Goal: Information Seeking & Learning: Learn about a topic

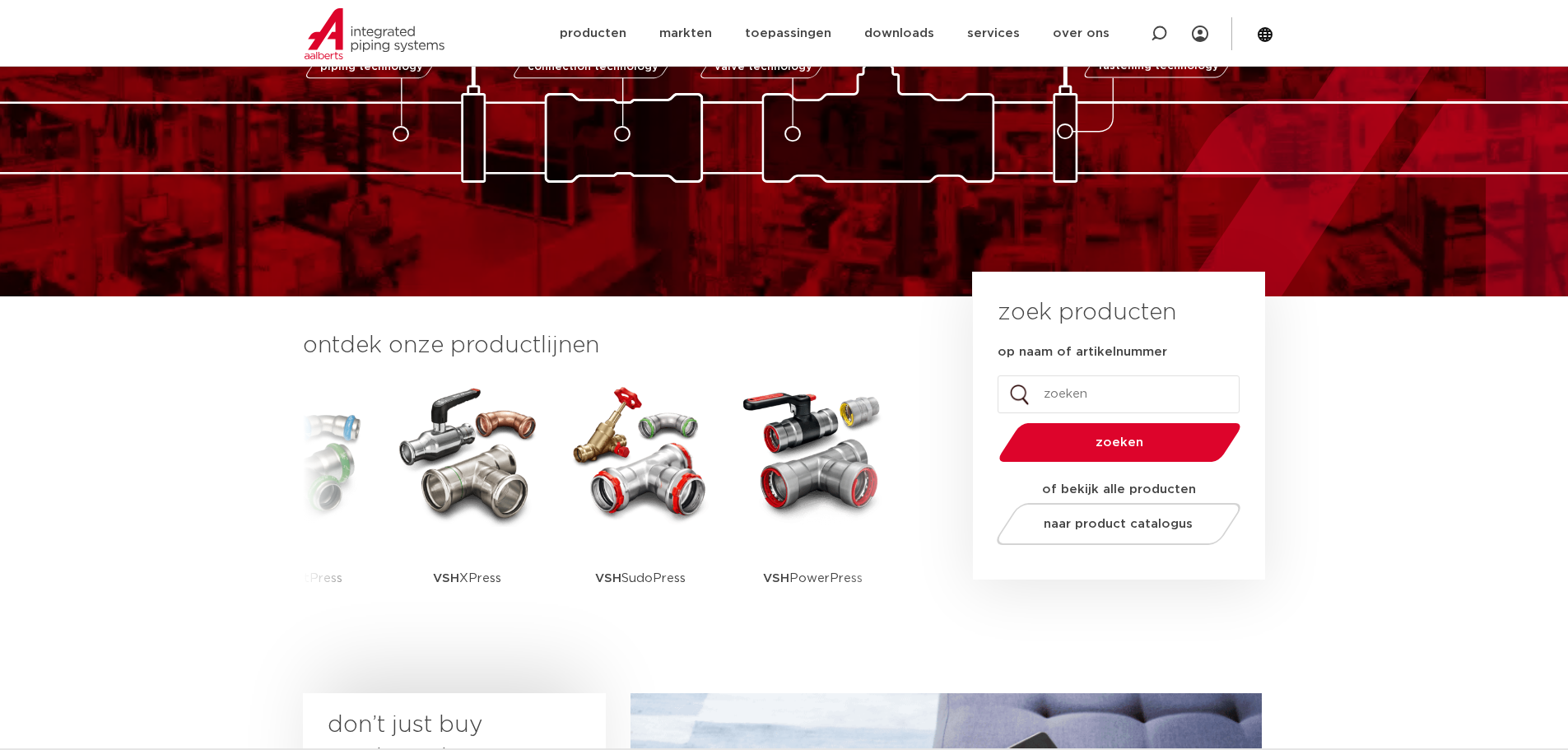
scroll to position [329, 0]
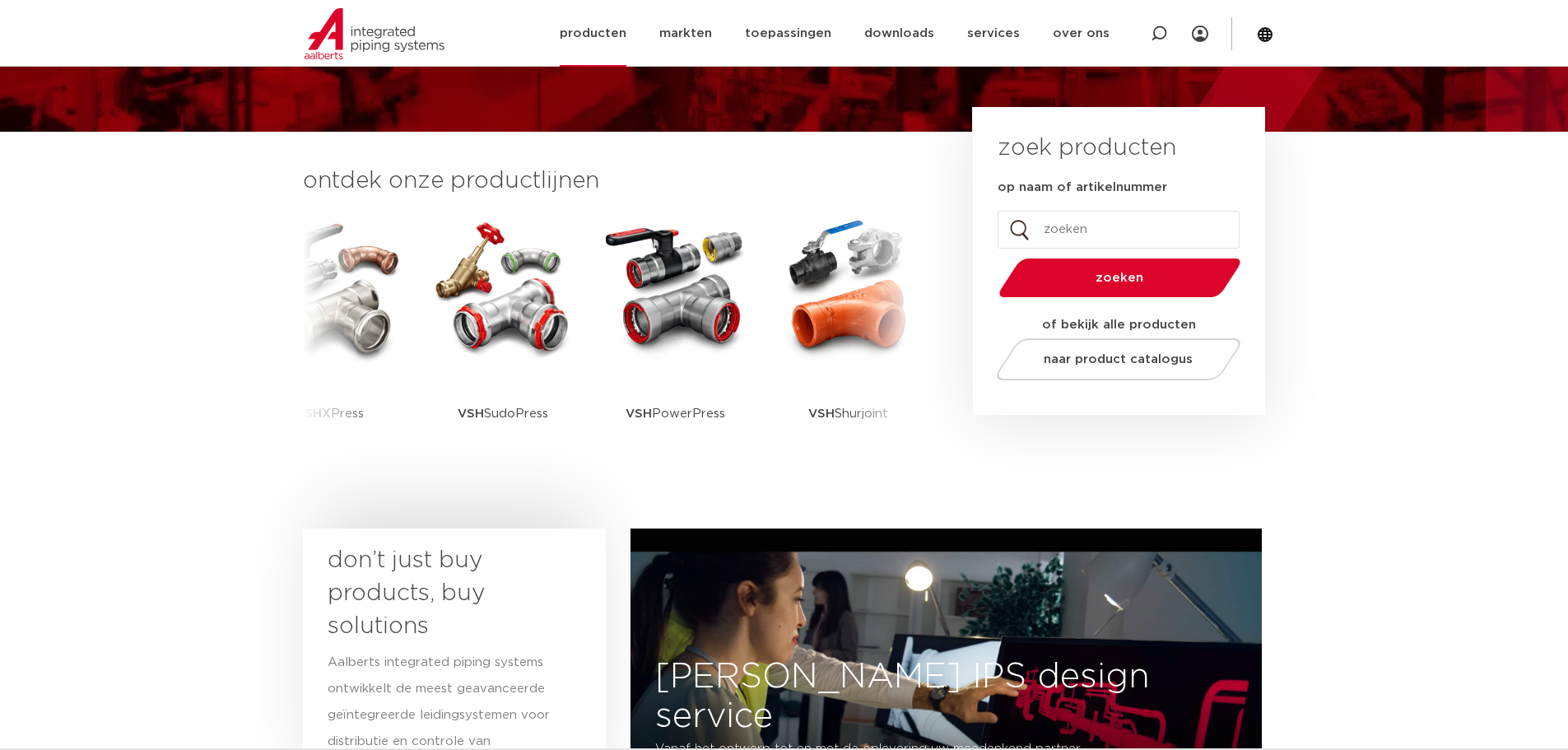
click at [617, 36] on link "producten" at bounding box center [593, 33] width 67 height 67
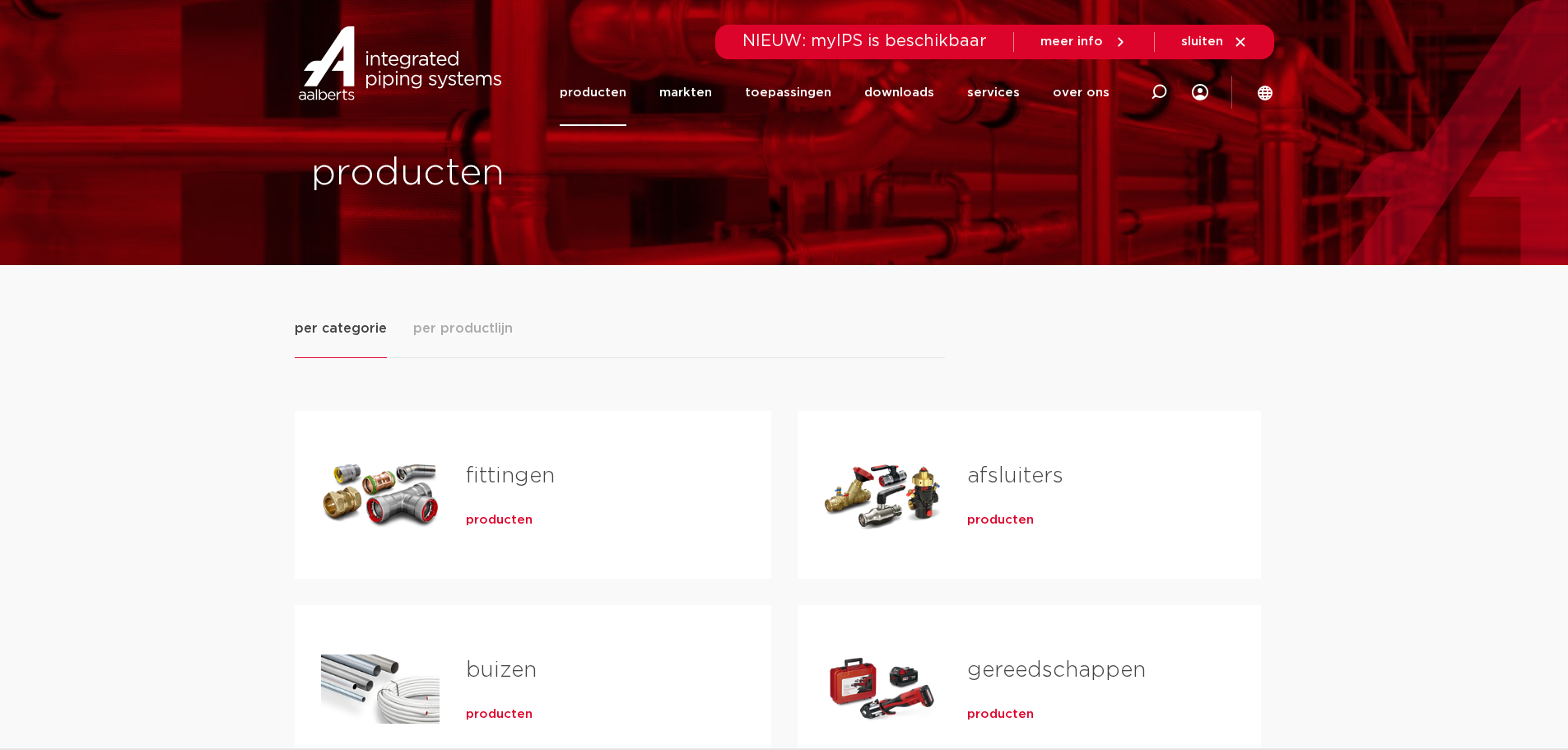
click at [524, 478] on link "fittingen" at bounding box center [510, 475] width 89 height 21
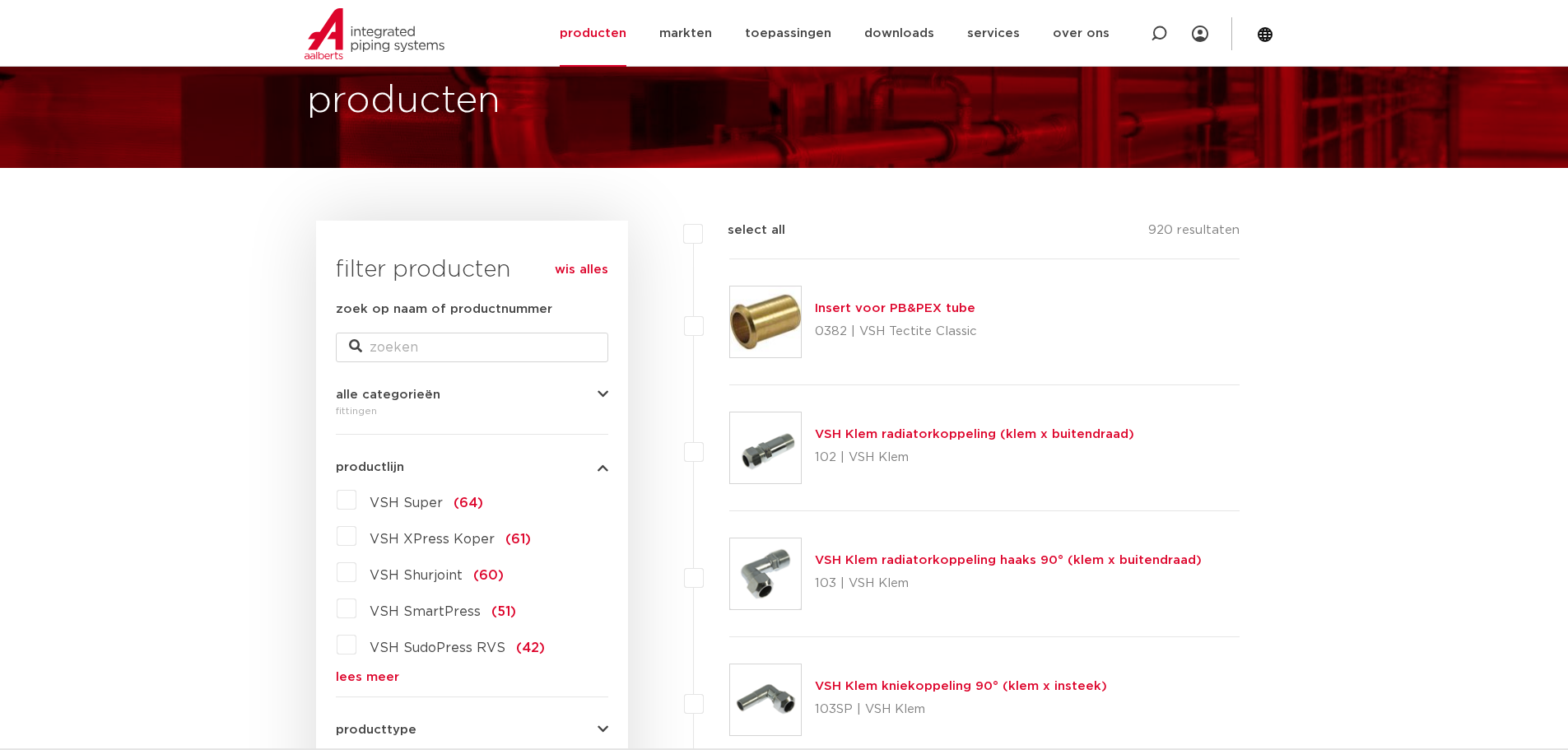
scroll to position [247, 0]
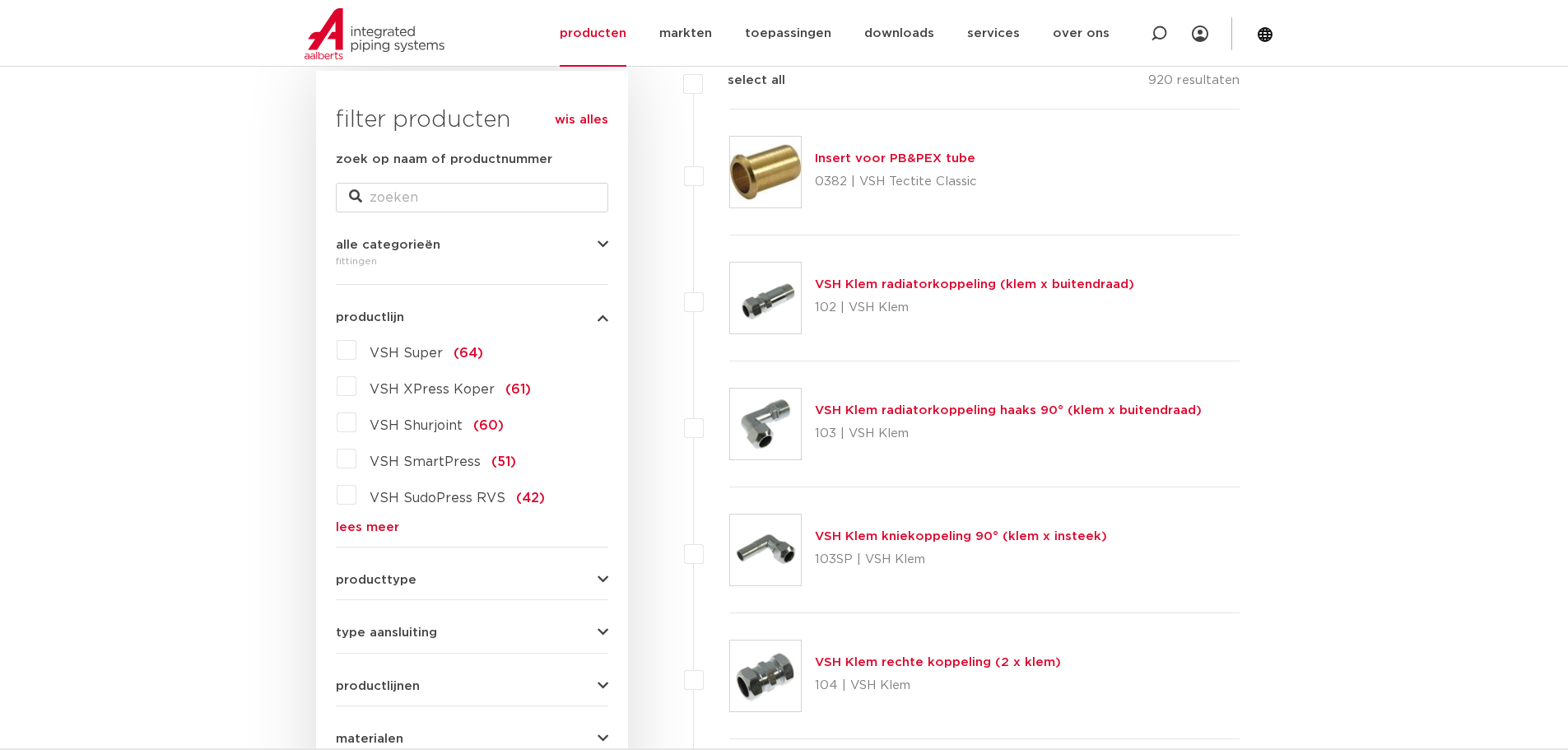
click at [607, 244] on icon "button" at bounding box center [603, 245] width 11 height 12
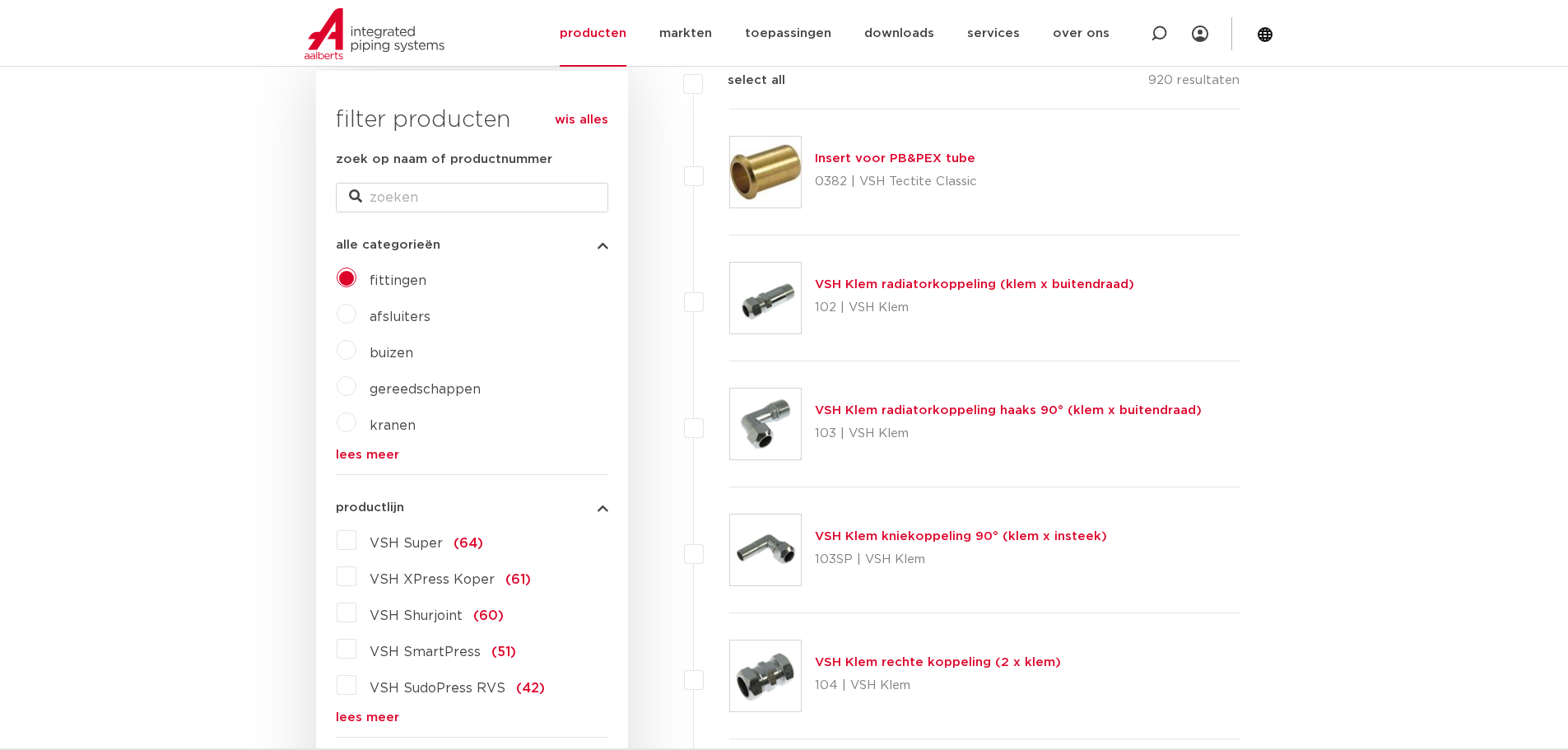
click at [601, 245] on icon "button" at bounding box center [603, 245] width 11 height 12
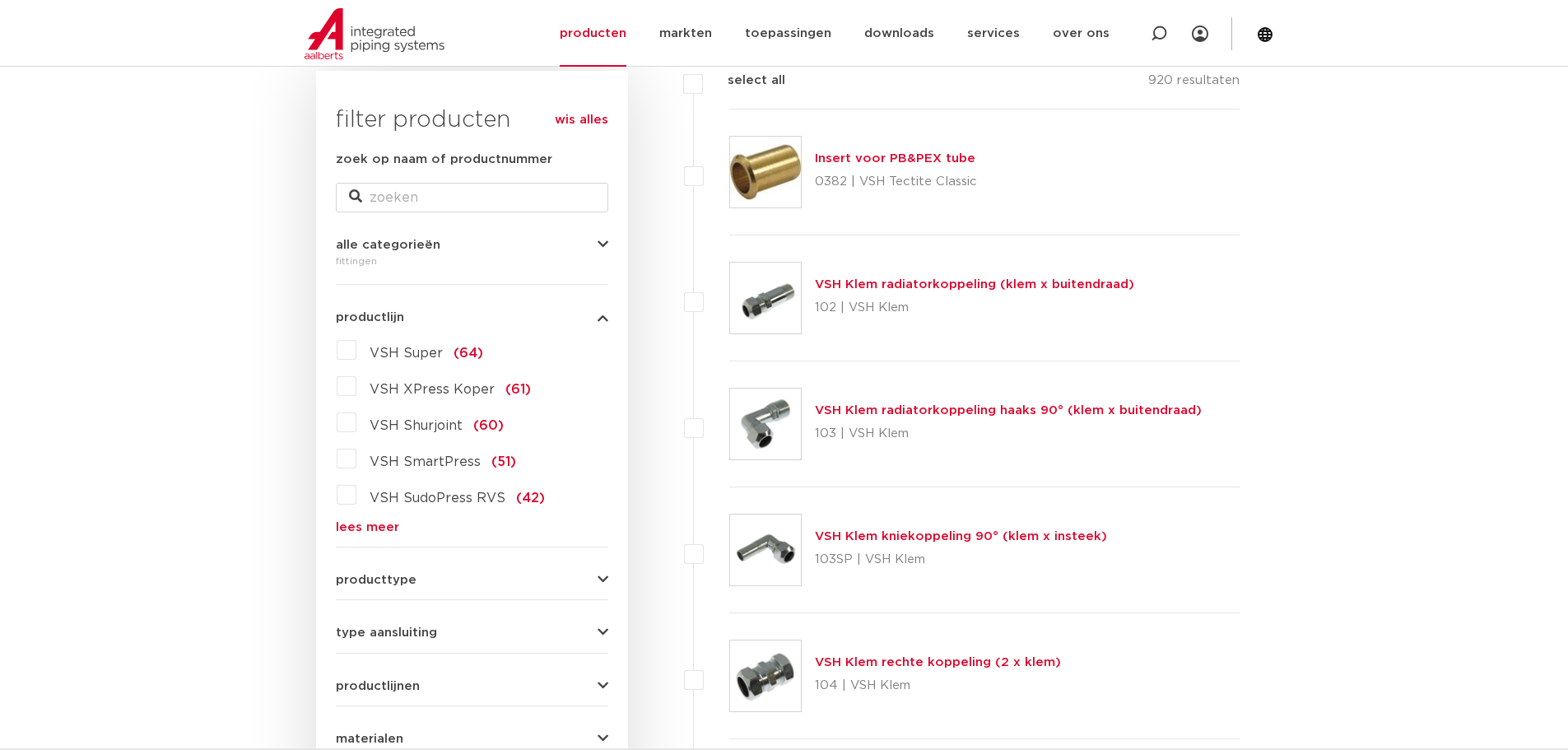
click at [375, 529] on link "lees meer" at bounding box center [472, 527] width 272 height 12
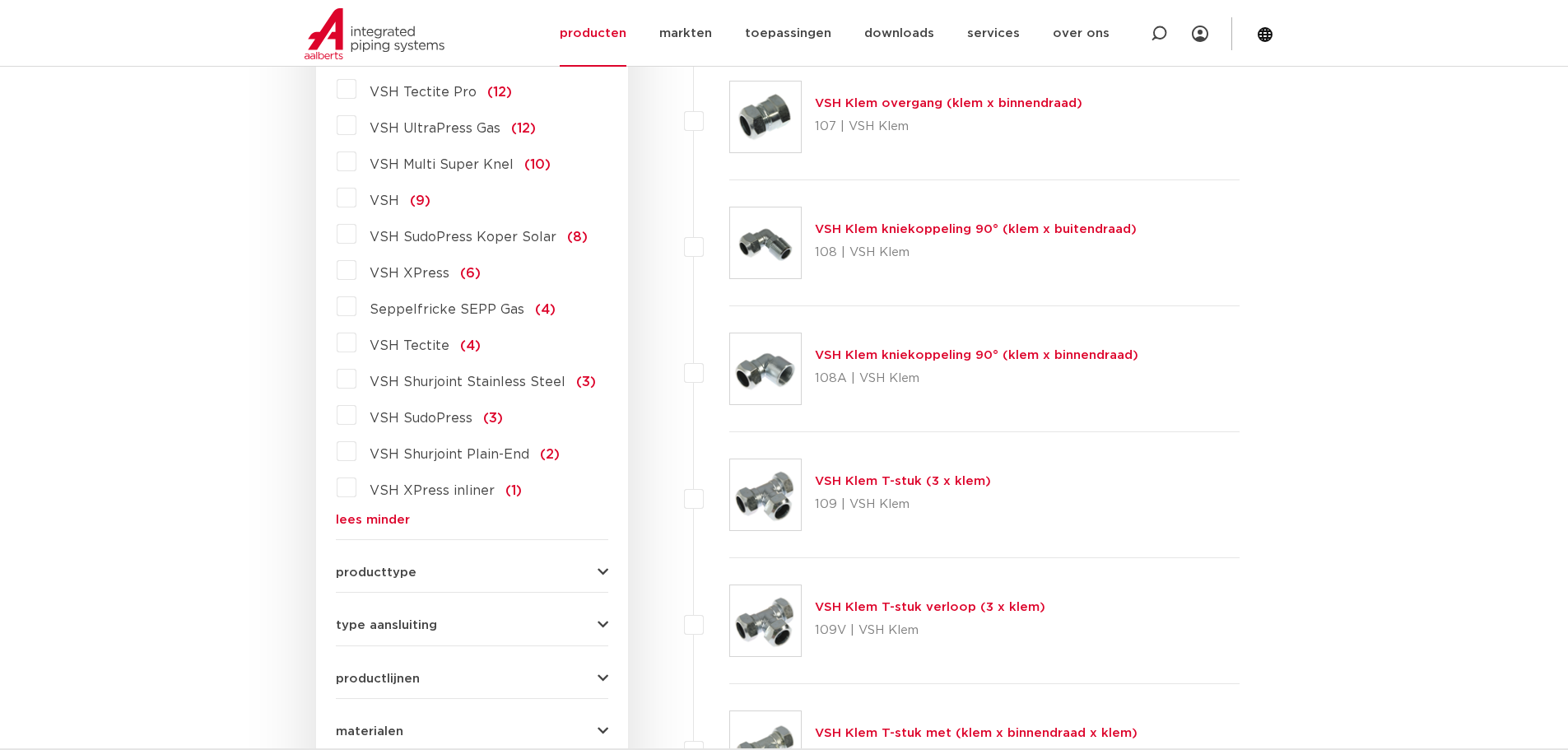
scroll to position [1728, 0]
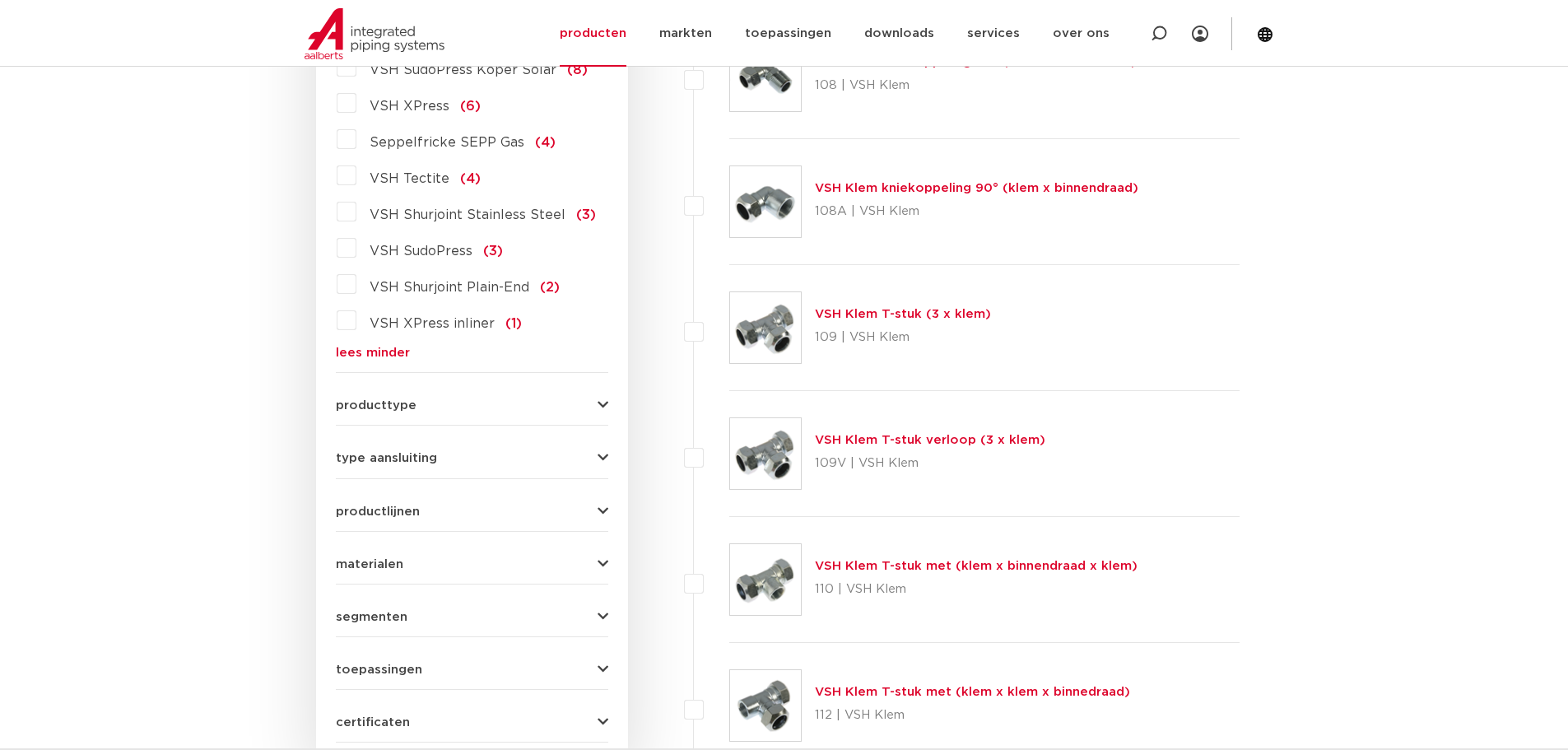
click at [604, 451] on icon "button" at bounding box center [603, 457] width 11 height 12
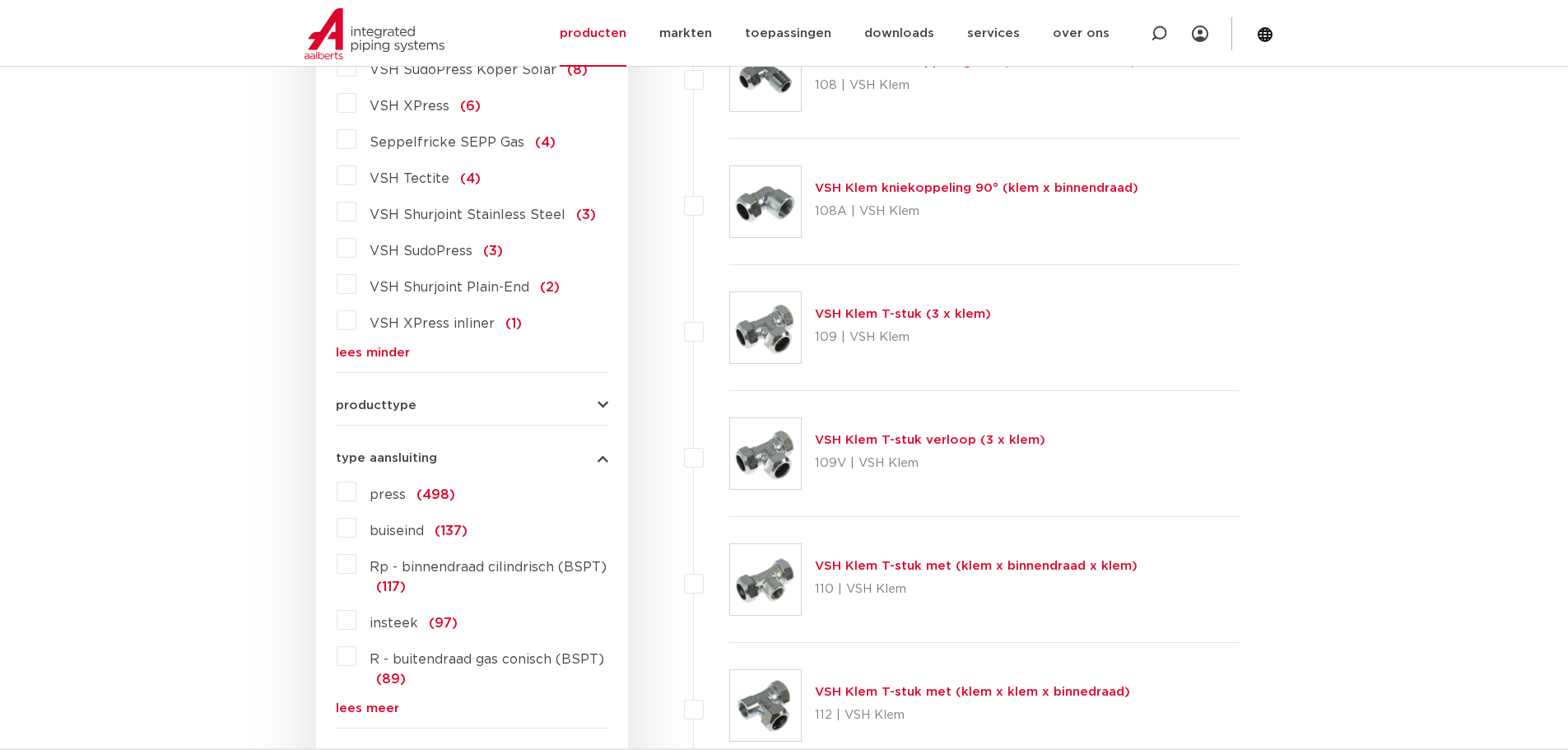
click at [604, 451] on icon "button" at bounding box center [603, 457] width 11 height 12
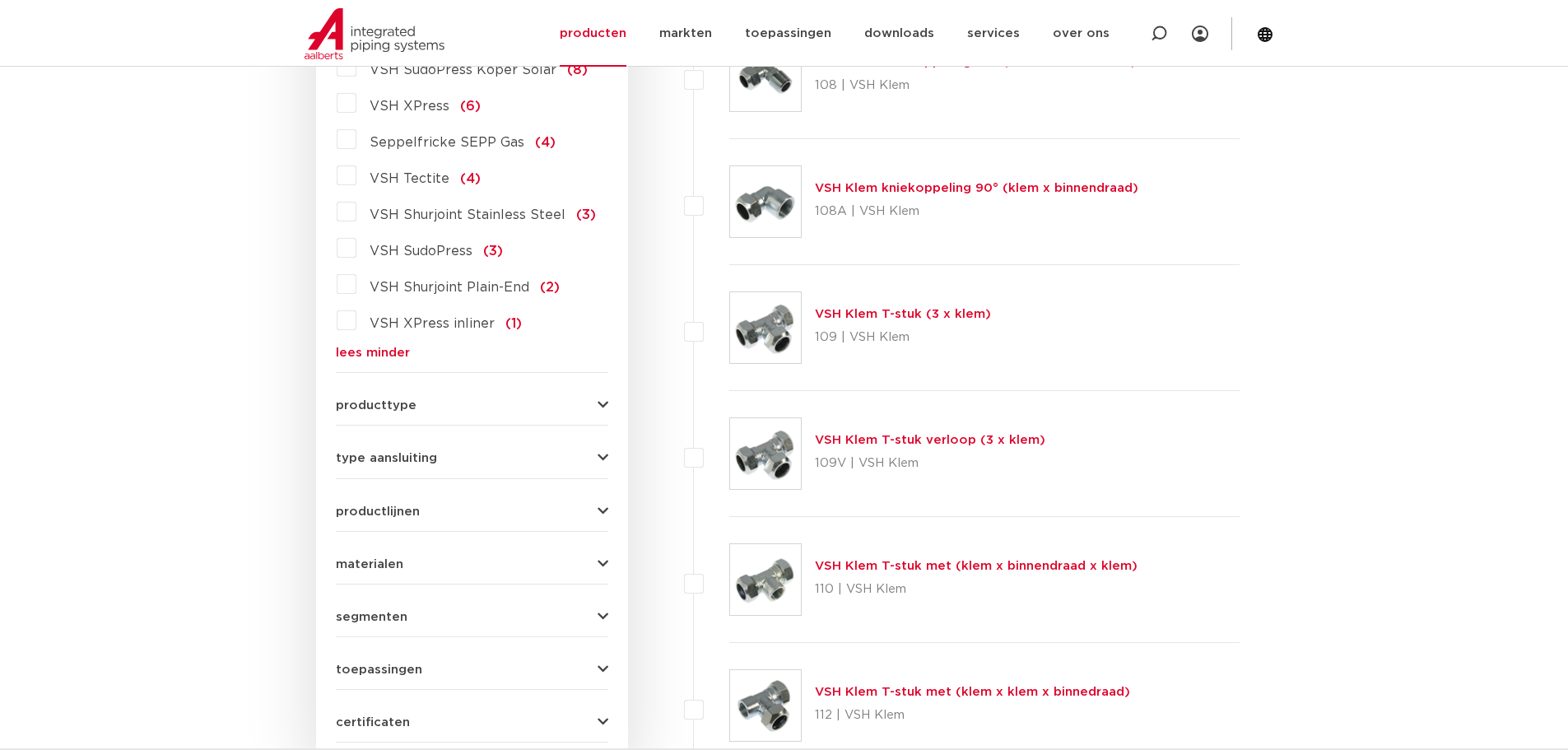
click at [600, 399] on icon "button" at bounding box center [603, 405] width 11 height 12
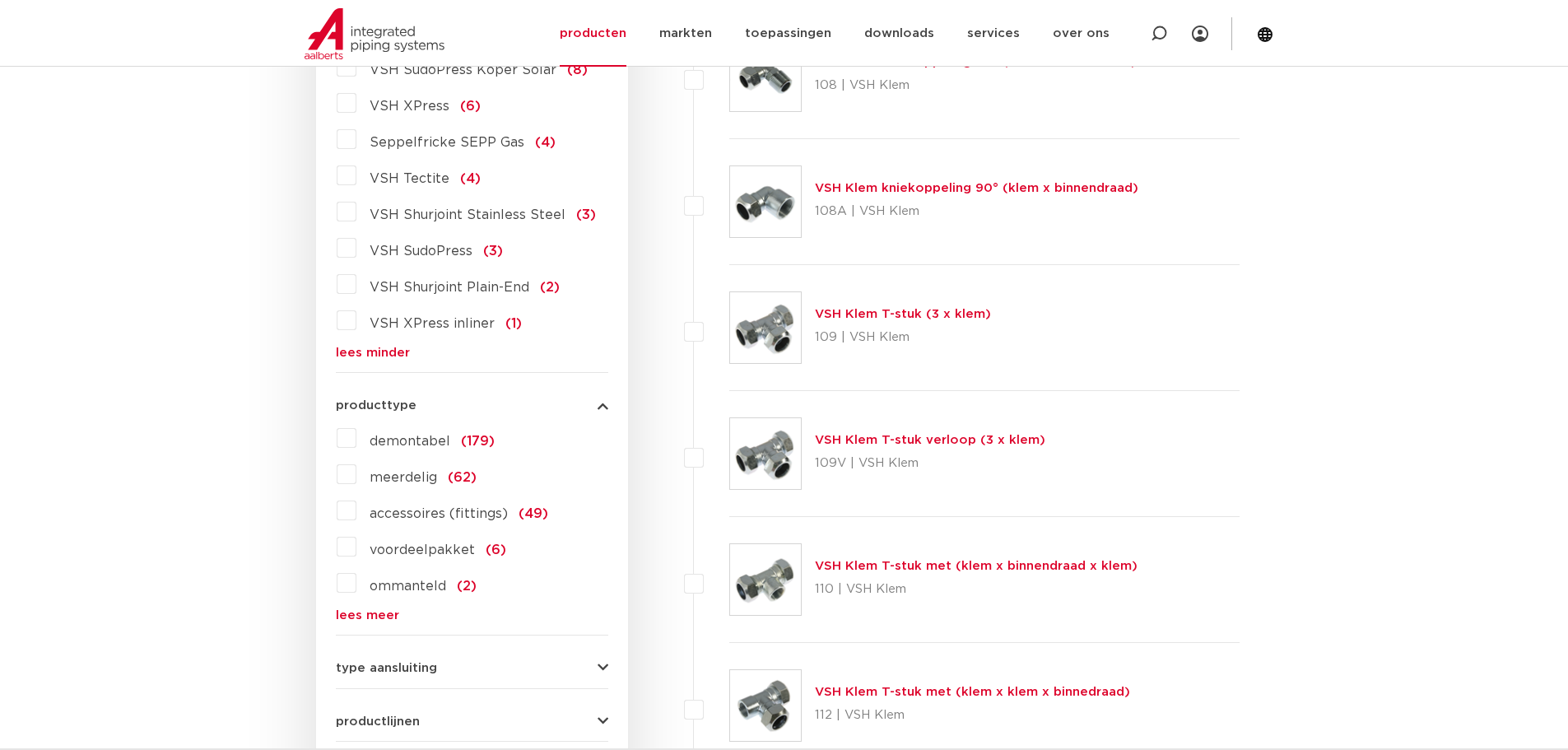
click at [600, 399] on icon "button" at bounding box center [603, 405] width 11 height 12
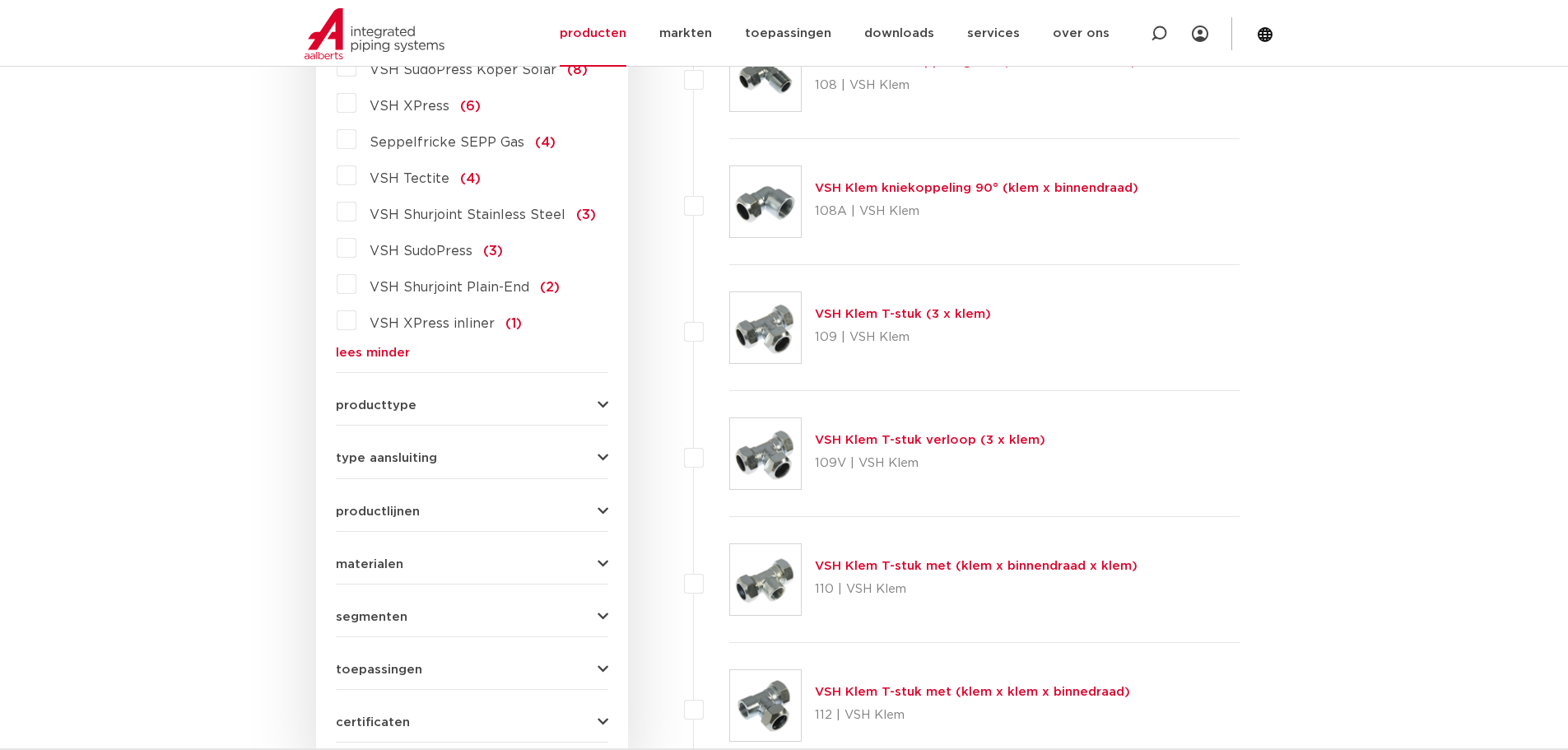
click at [601, 663] on icon "button" at bounding box center [603, 668] width 11 height 12
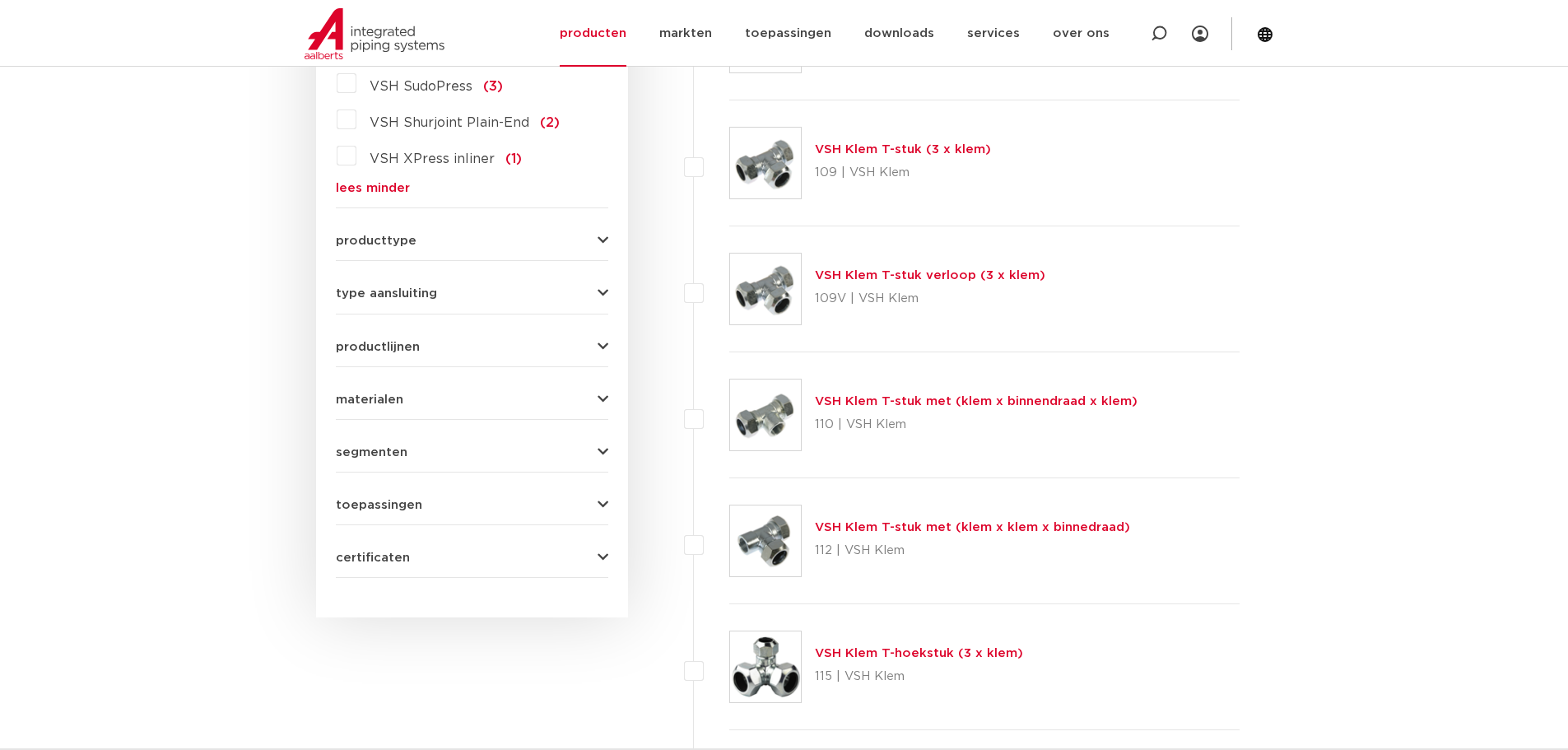
scroll to position [1810, 0]
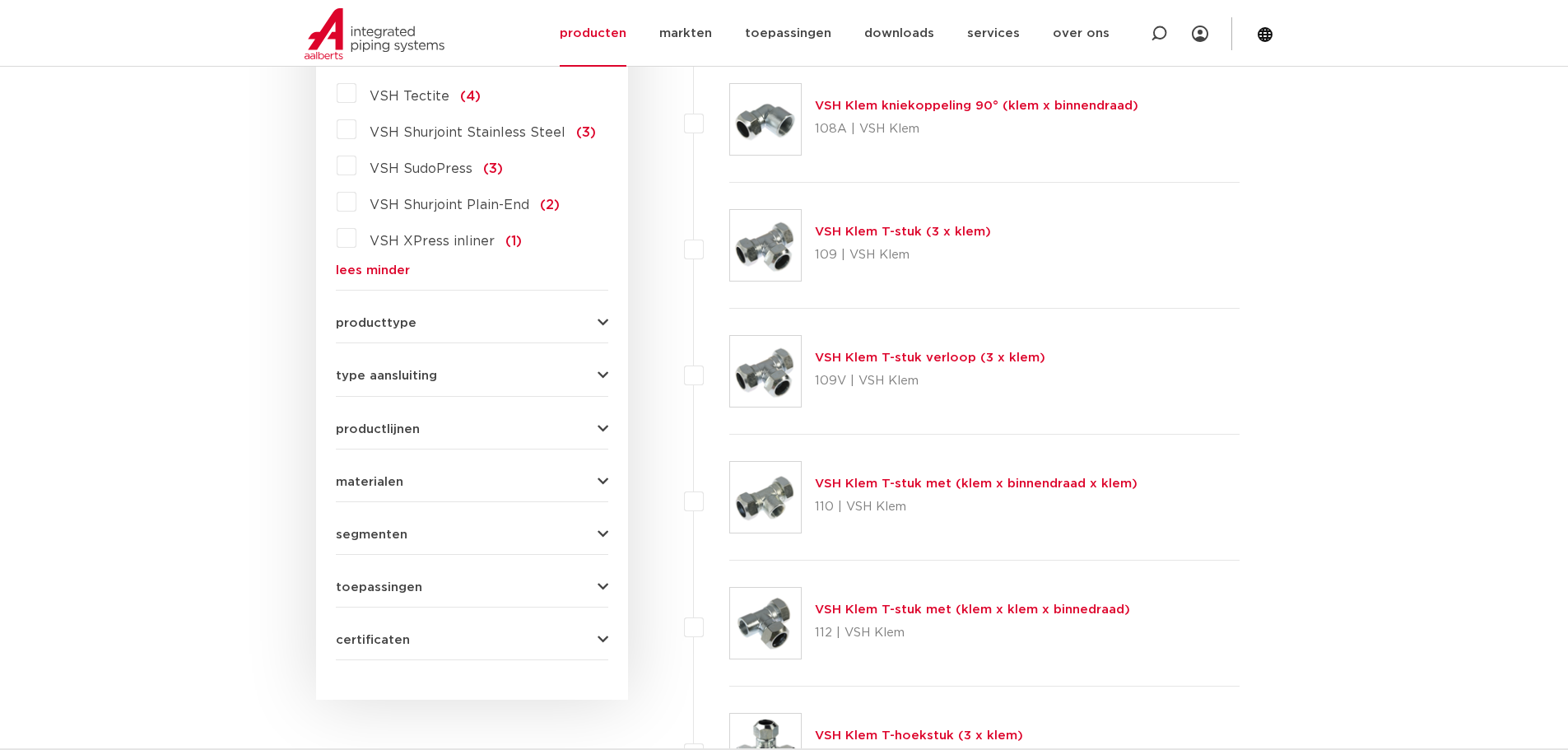
click at [602, 475] on icon "button" at bounding box center [603, 481] width 11 height 12
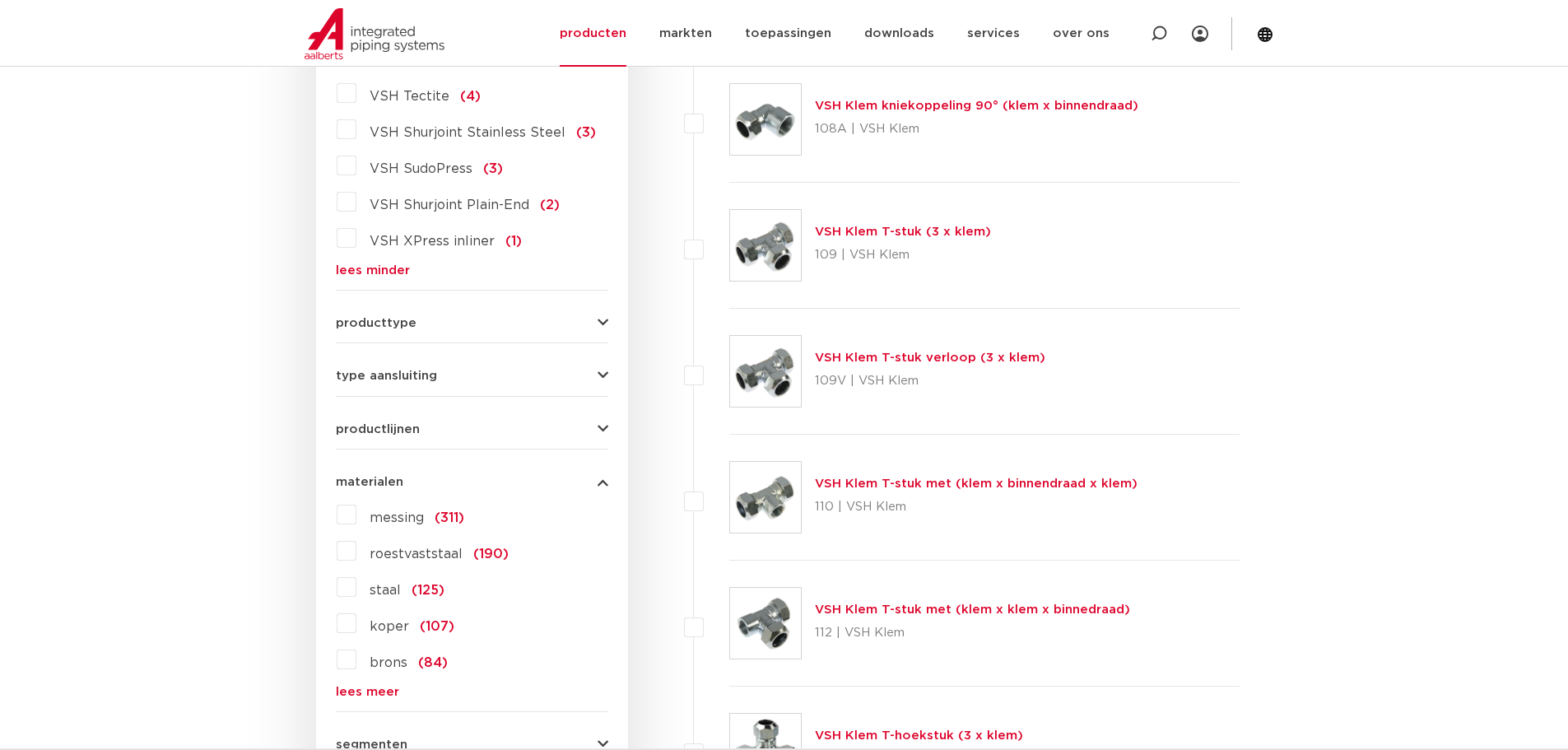
click at [356, 501] on label "messing (311)" at bounding box center [410, 514] width 108 height 27
click at [0, 0] on input "messing (311)" at bounding box center [0, 0] width 0 height 0
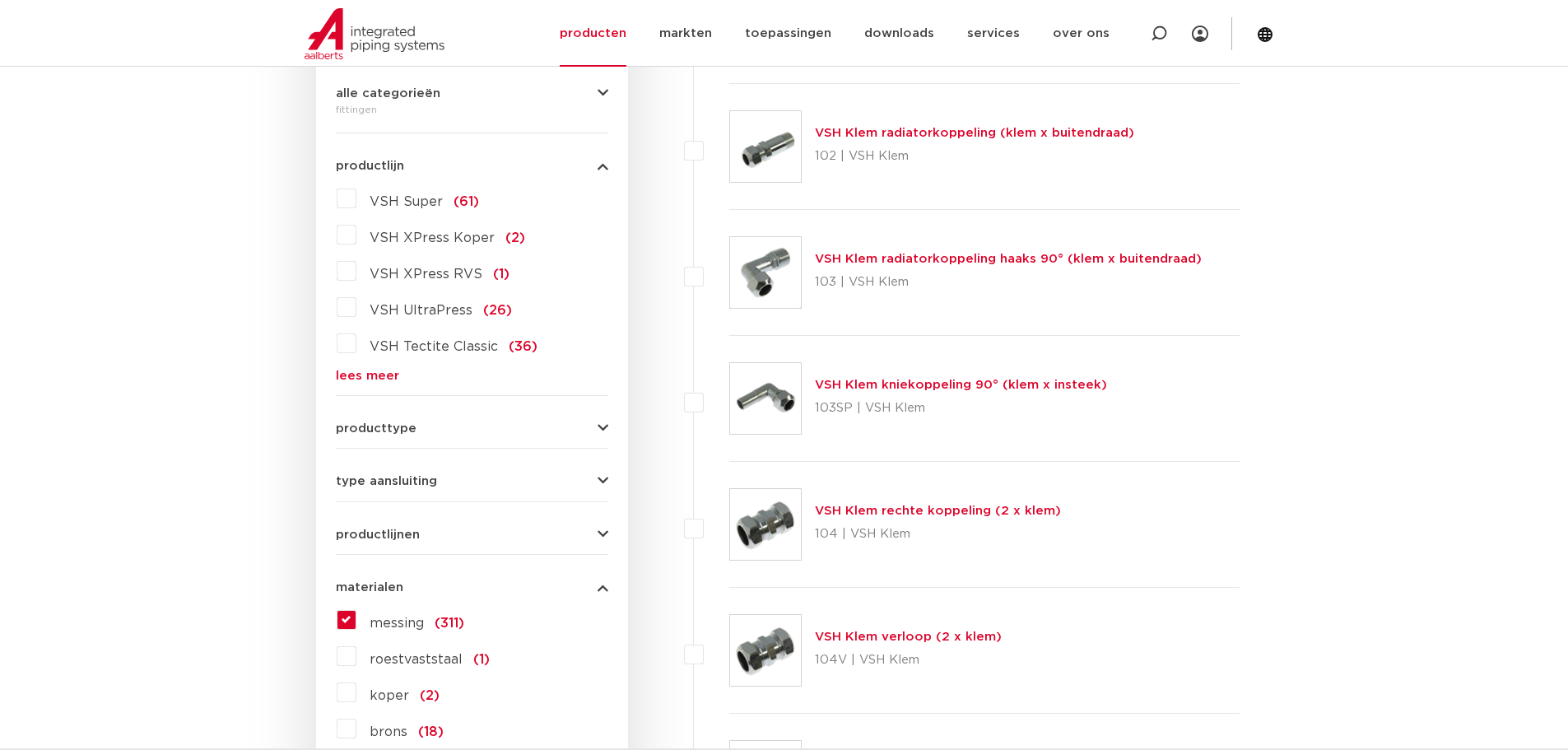
scroll to position [247, 0]
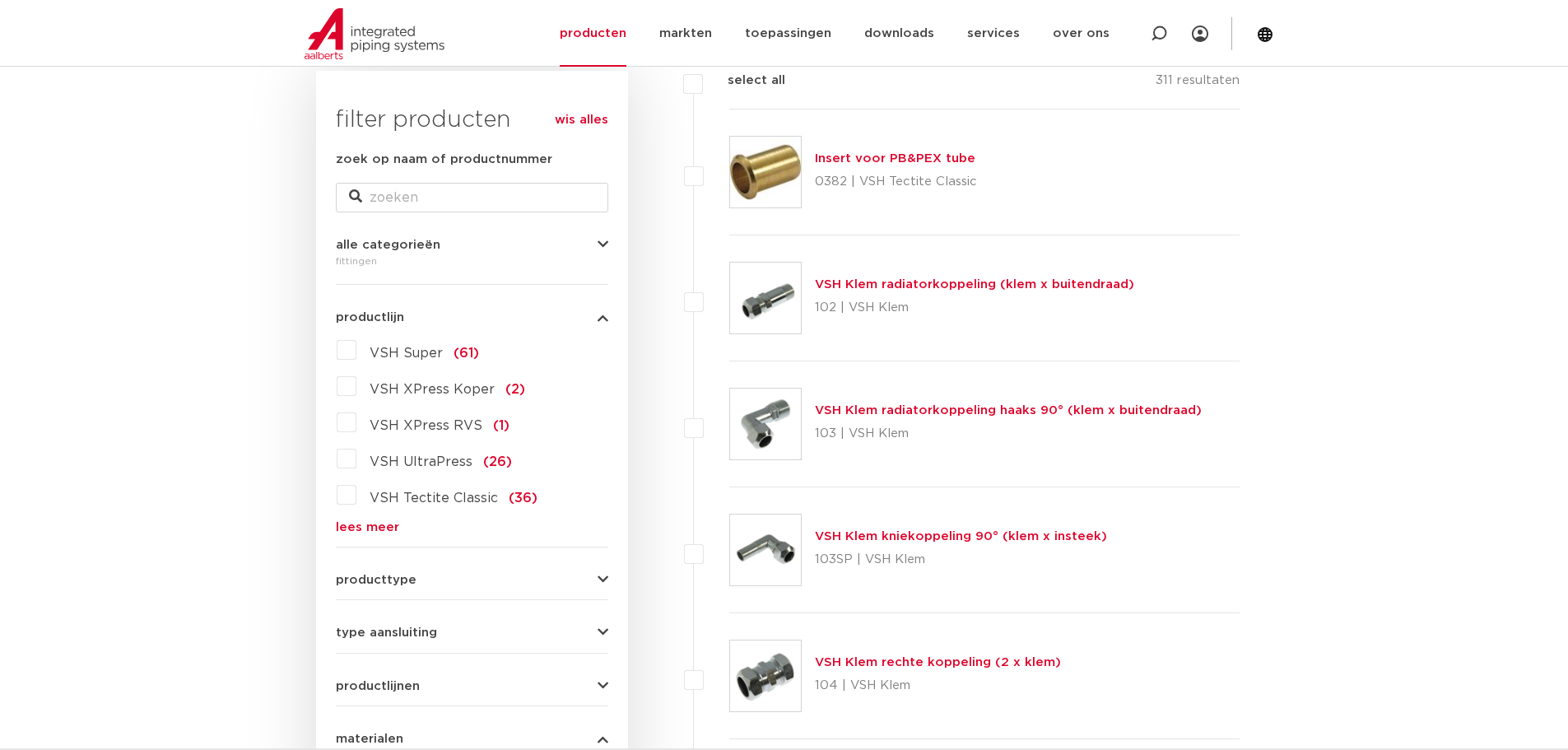
click at [365, 524] on link "lees meer" at bounding box center [472, 527] width 272 height 12
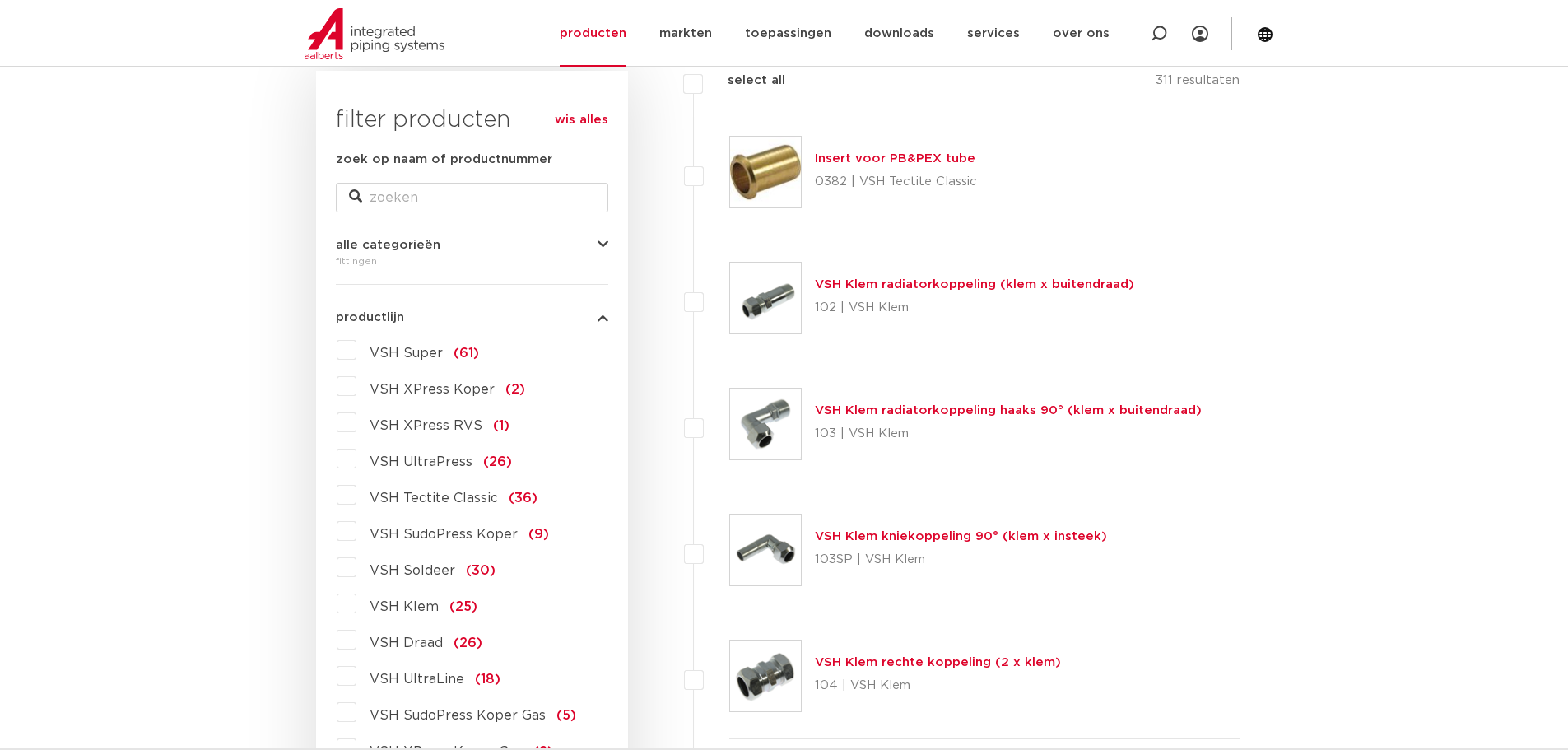
click at [356, 644] on label "VSH Draad (26)" at bounding box center [419, 639] width 126 height 27
click at [0, 0] on input "VSH Draad (26)" at bounding box center [0, 0] width 0 height 0
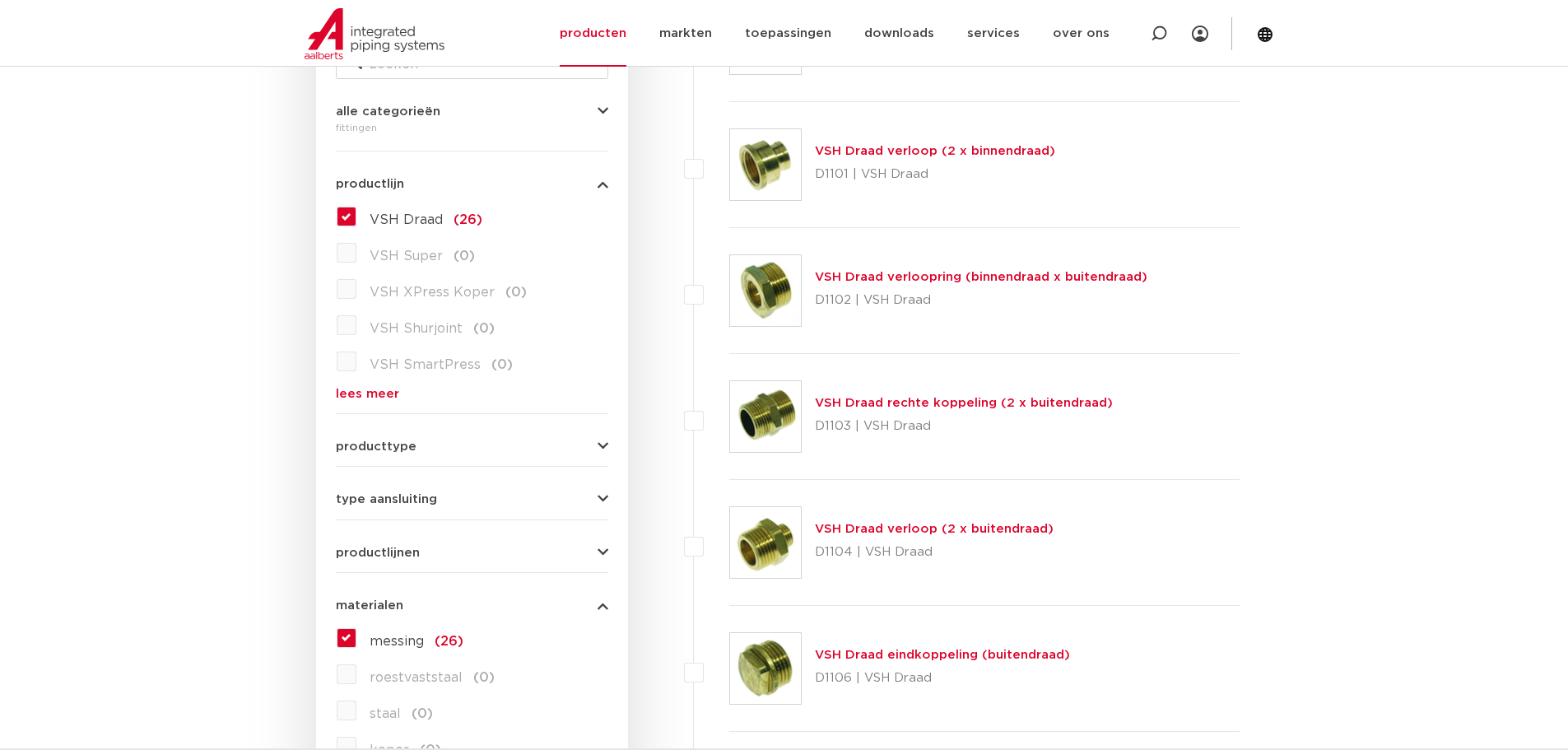
scroll to position [494, 0]
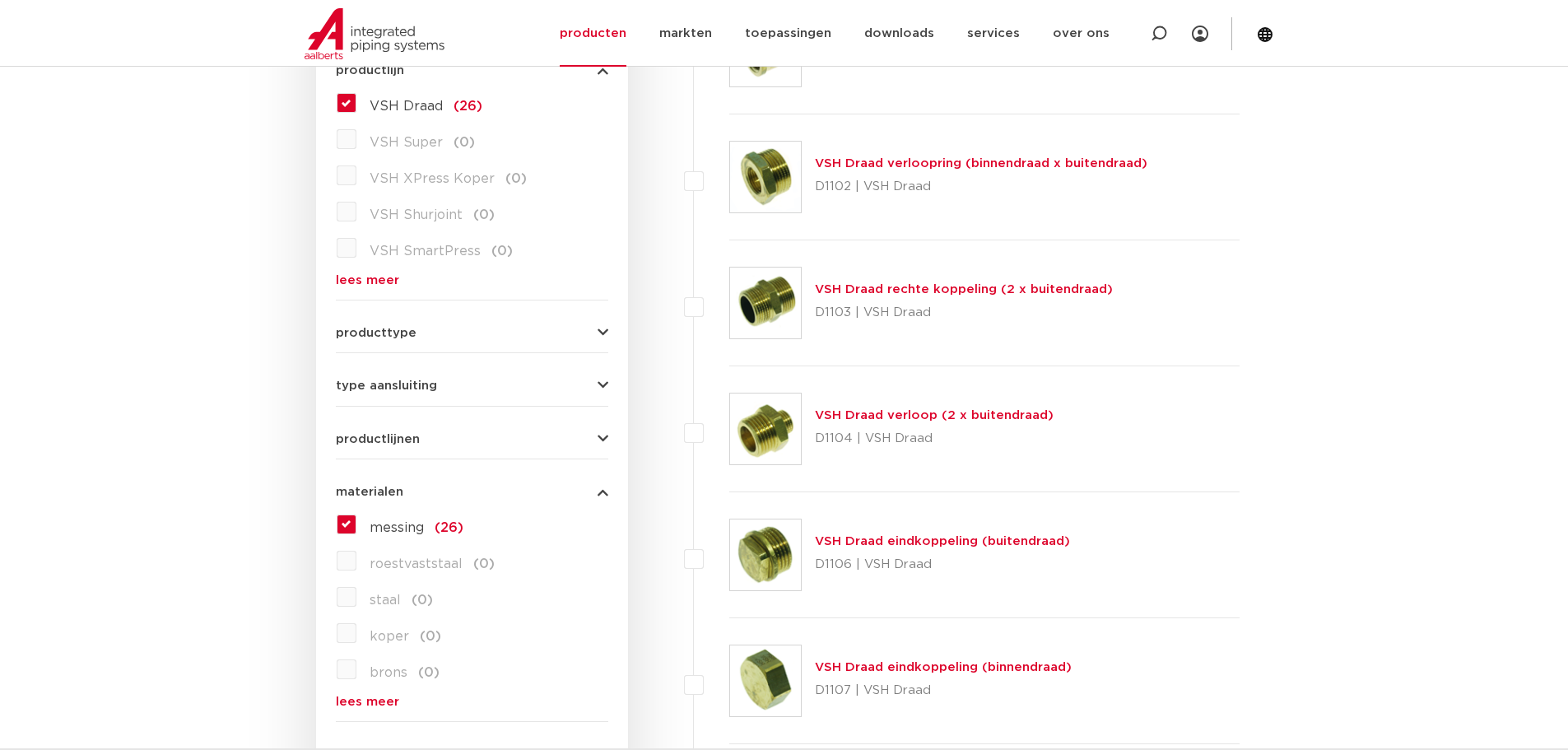
click at [887, 416] on link "VSH Draad verloop (2 x buitendraad)" at bounding box center [934, 415] width 239 height 12
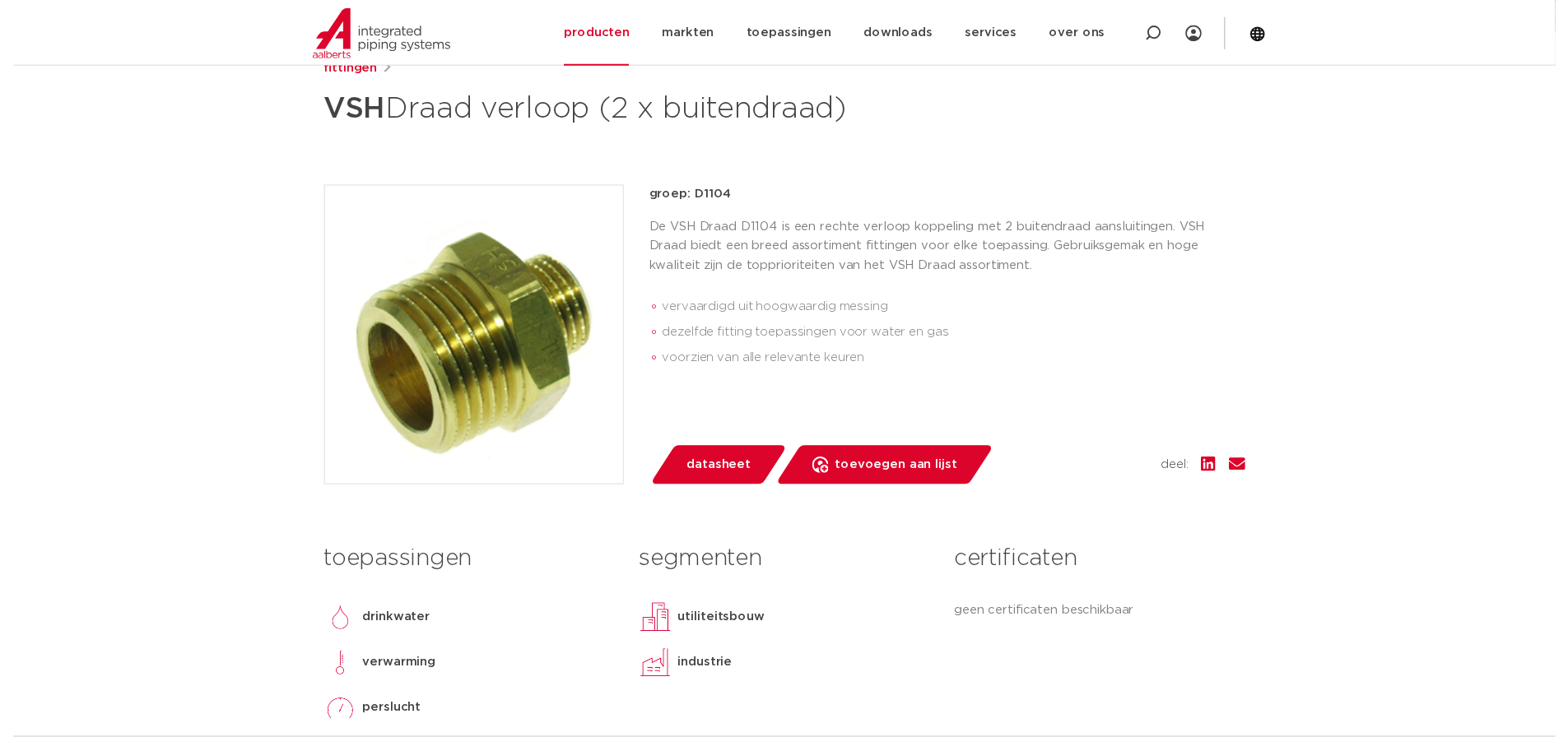
scroll to position [247, 0]
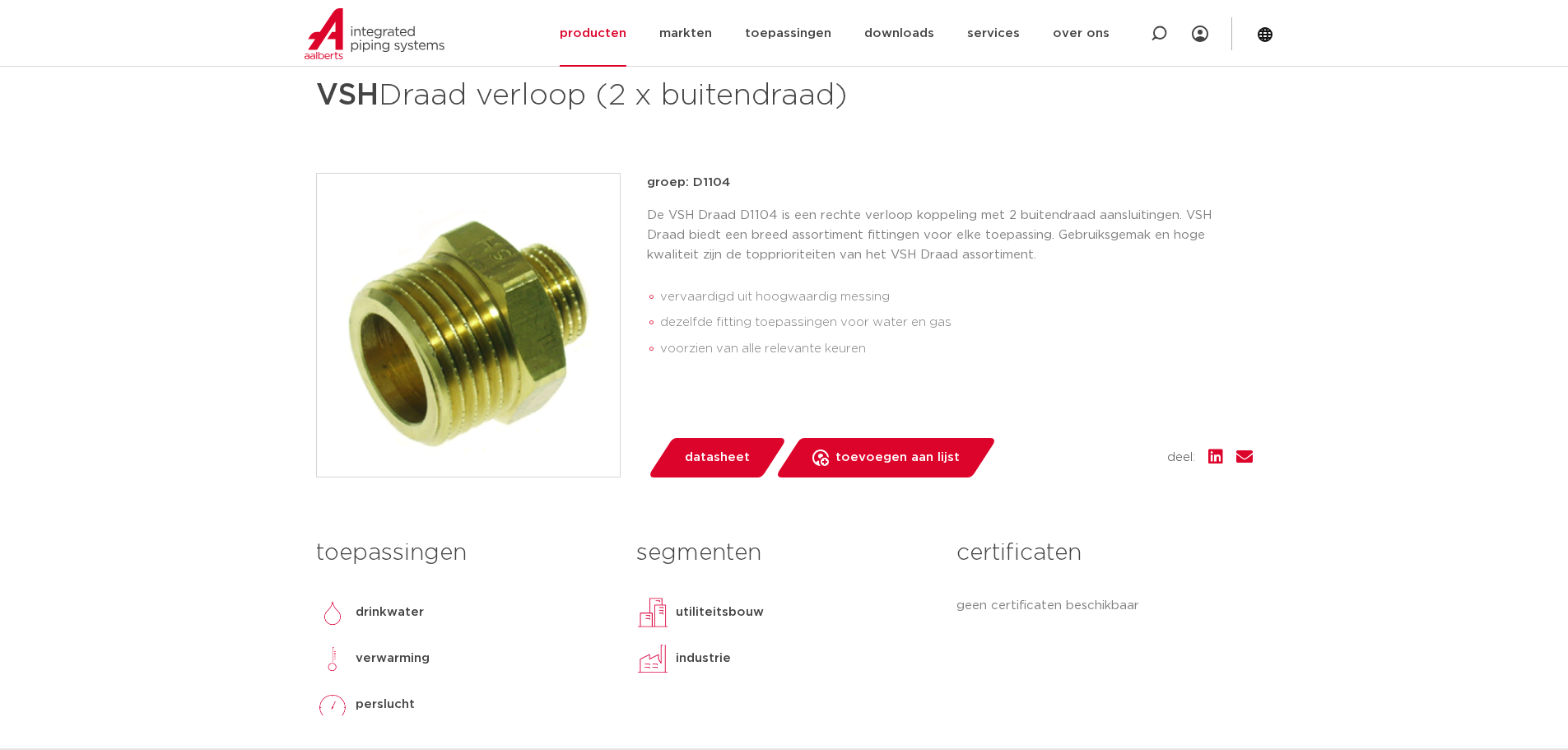
click at [722, 467] on span "datasheet" at bounding box center [717, 457] width 65 height 27
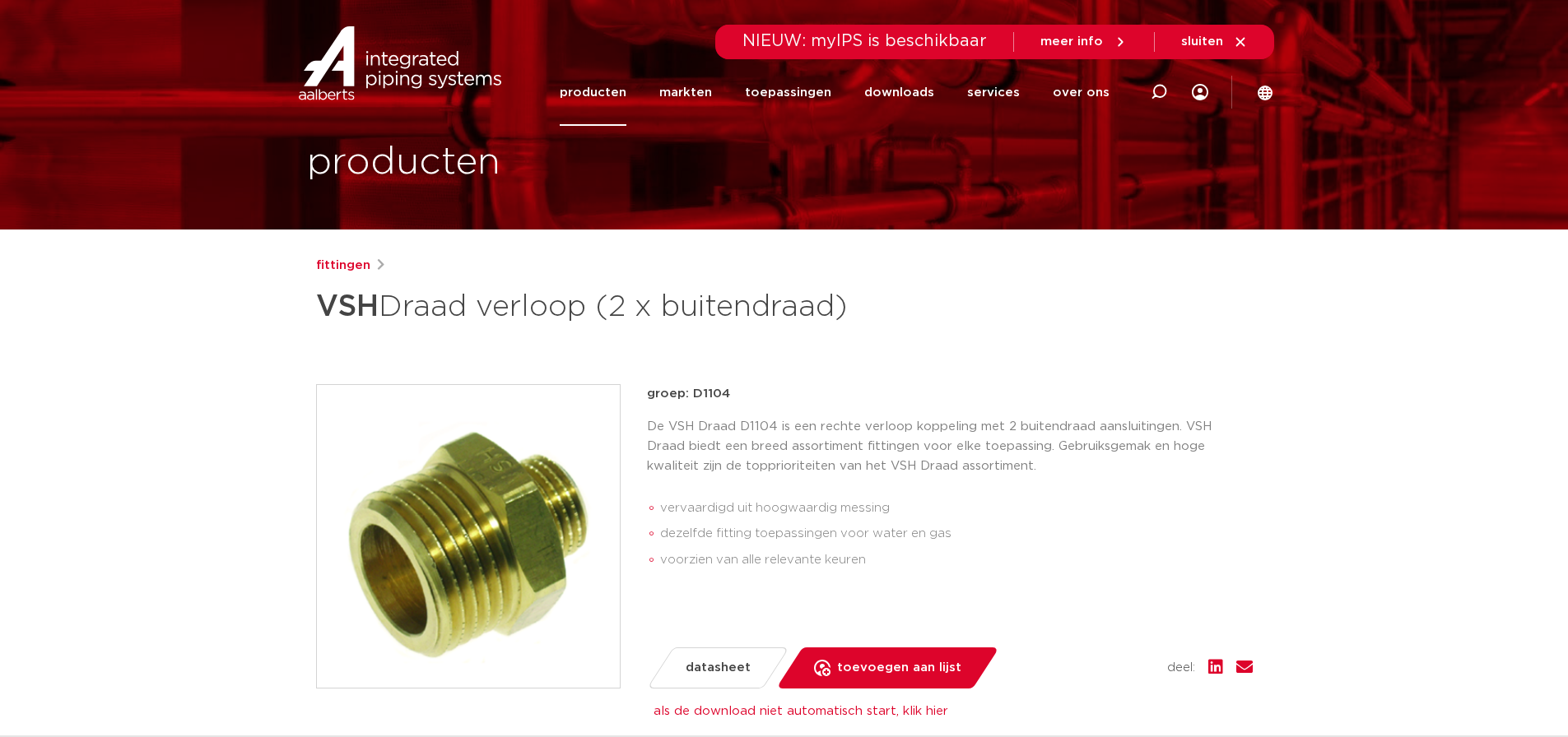
scroll to position [0, 0]
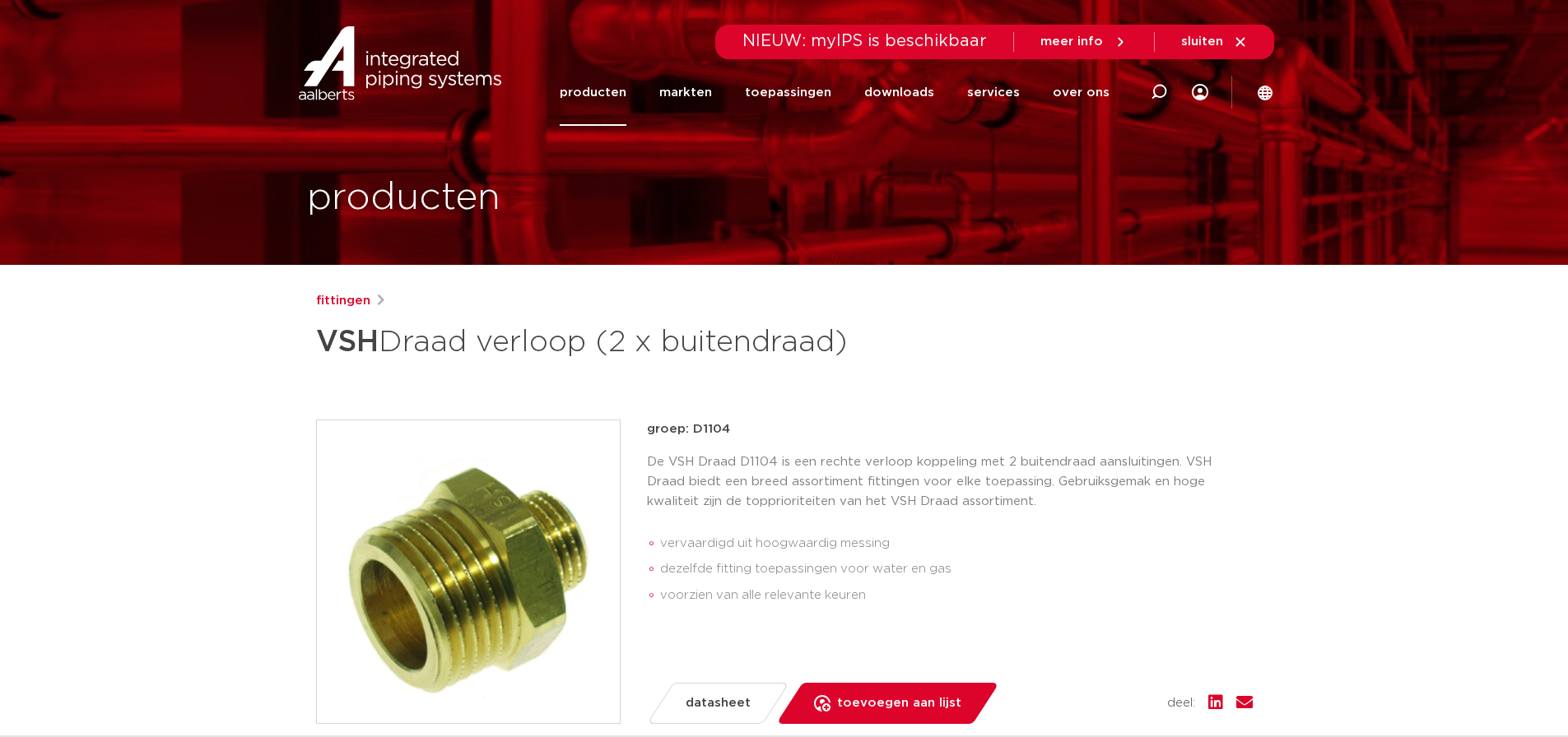
click at [774, 39] on span "NIEUW: myIPS is beschikbaar" at bounding box center [865, 41] width 245 height 16
click at [732, 40] on div "NIEUW: myIPS is beschikbaar meer info sluiten" at bounding box center [995, 42] width 558 height 35
click at [602, 88] on link "producten" at bounding box center [593, 92] width 67 height 67
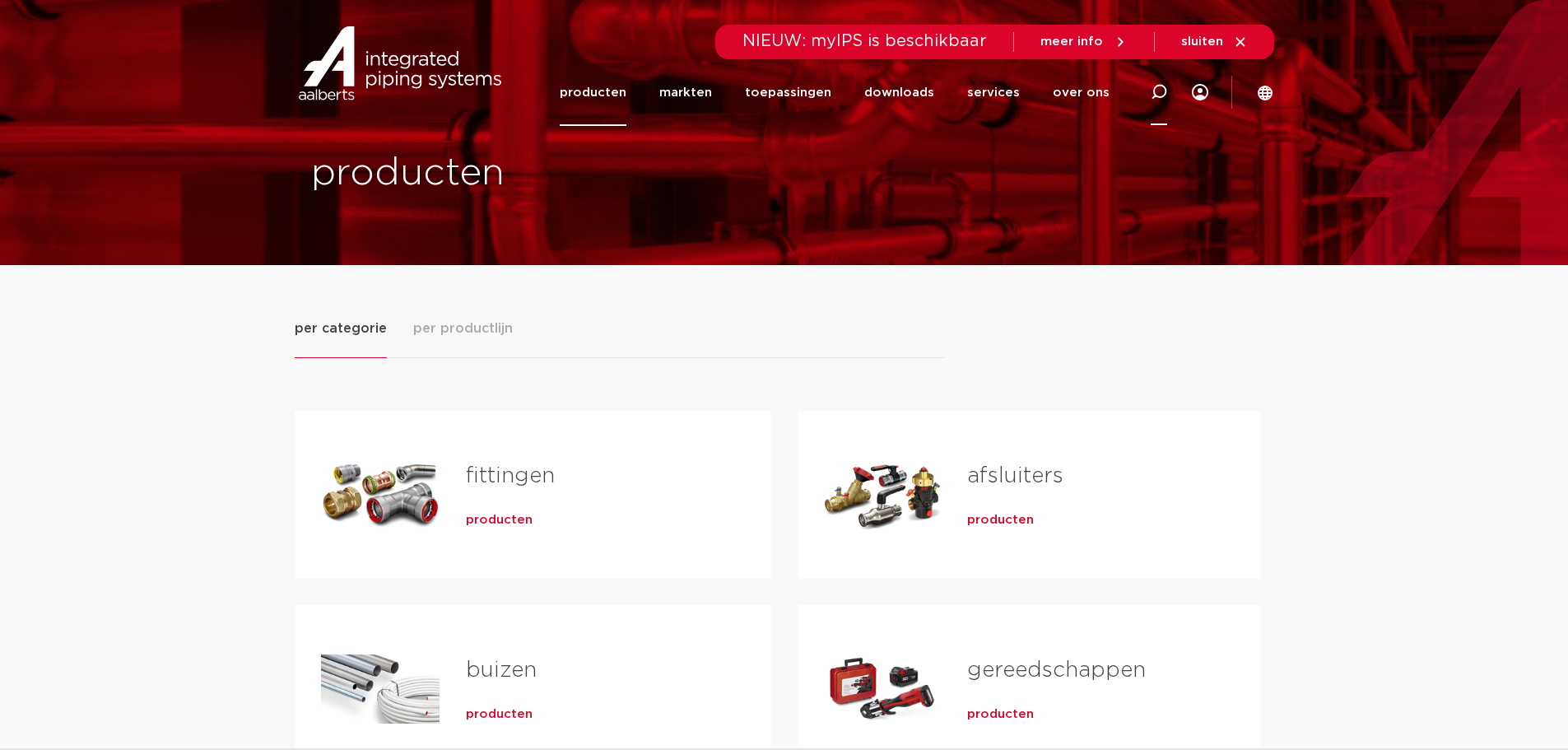
click at [1163, 81] on div at bounding box center [1159, 92] width 16 height 67
type input "D1123"
click button "Zoeken" at bounding box center [0, 0] width 0 height 0
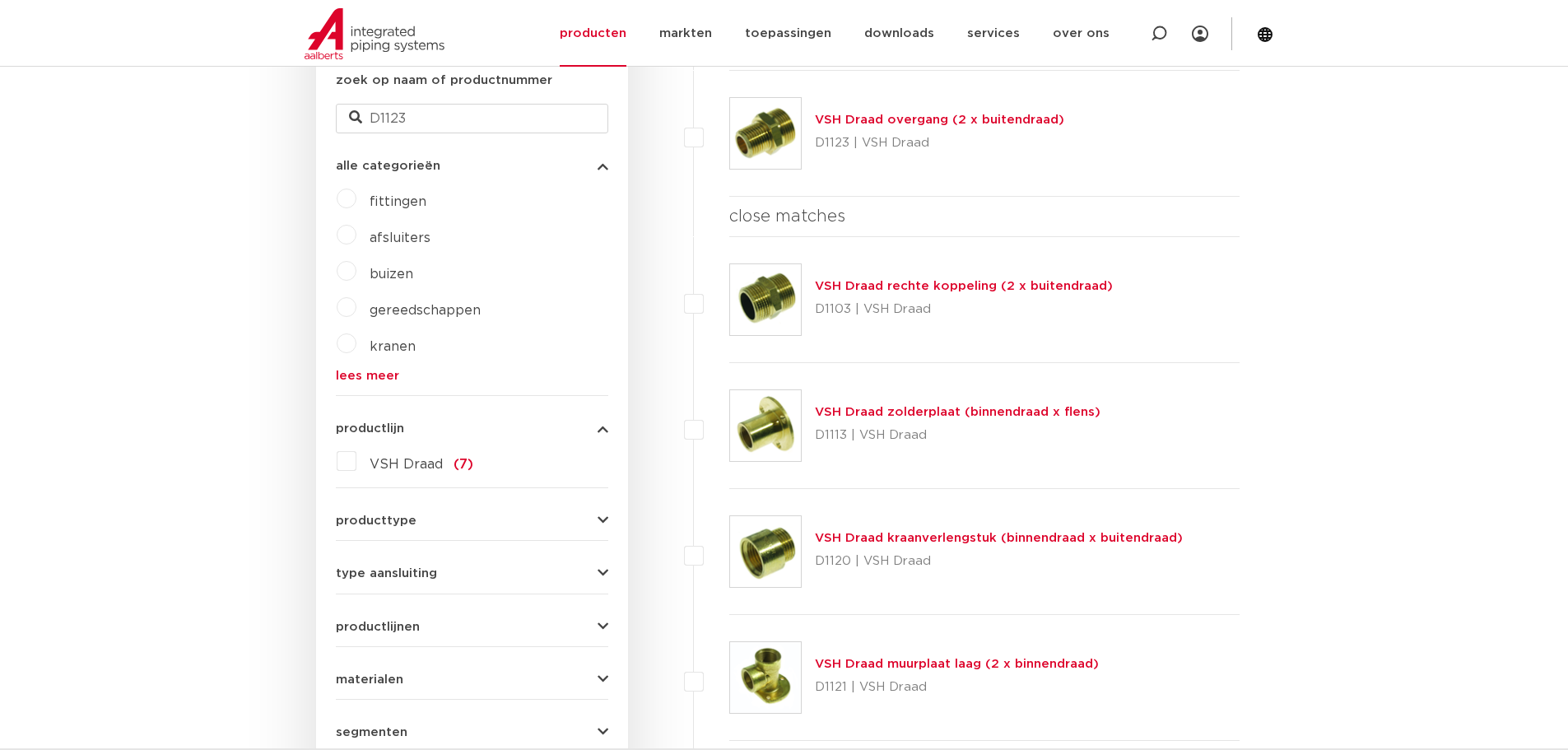
click at [922, 121] on link "VSH Draad overgang (2 x buitendraad)" at bounding box center [940, 119] width 249 height 12
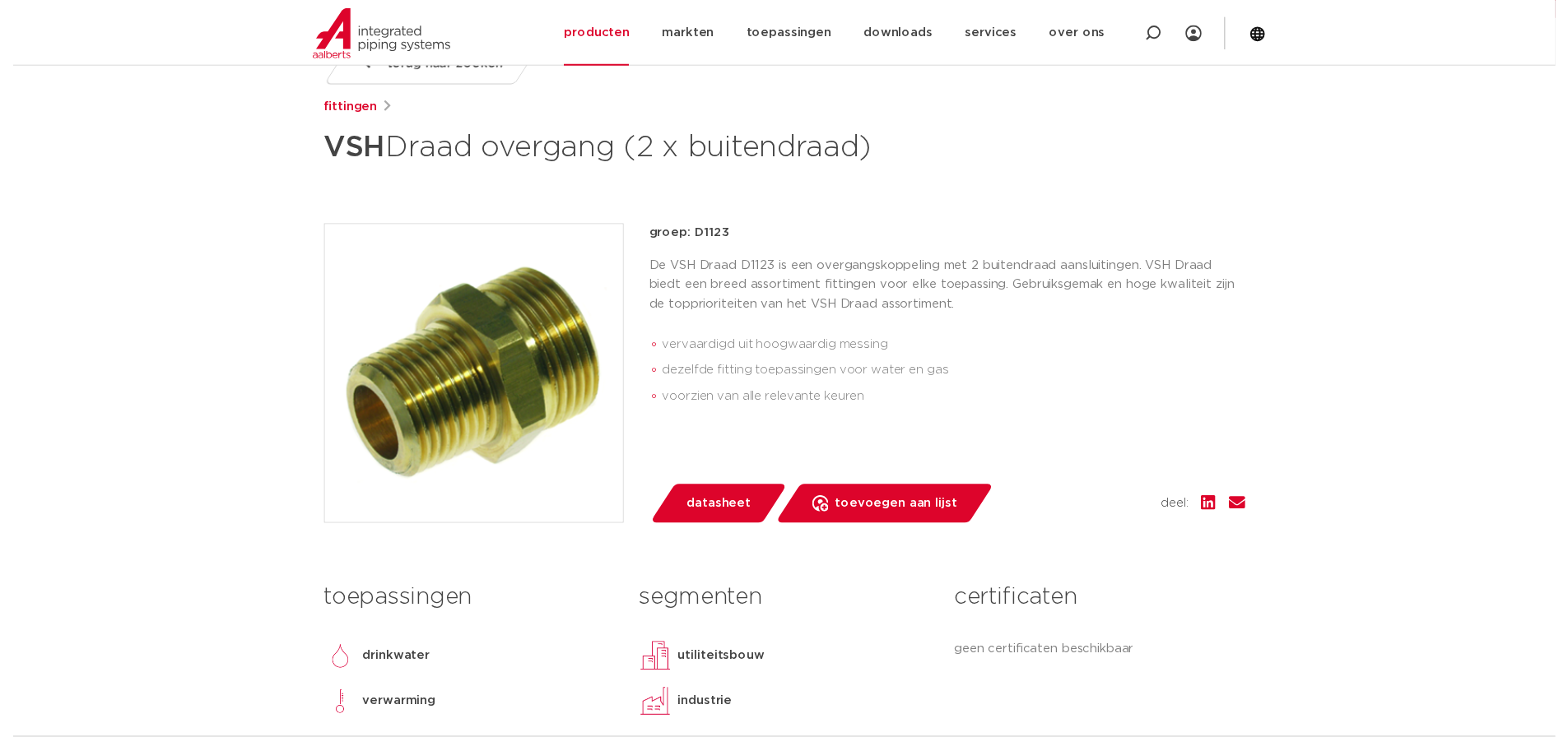
scroll to position [329, 0]
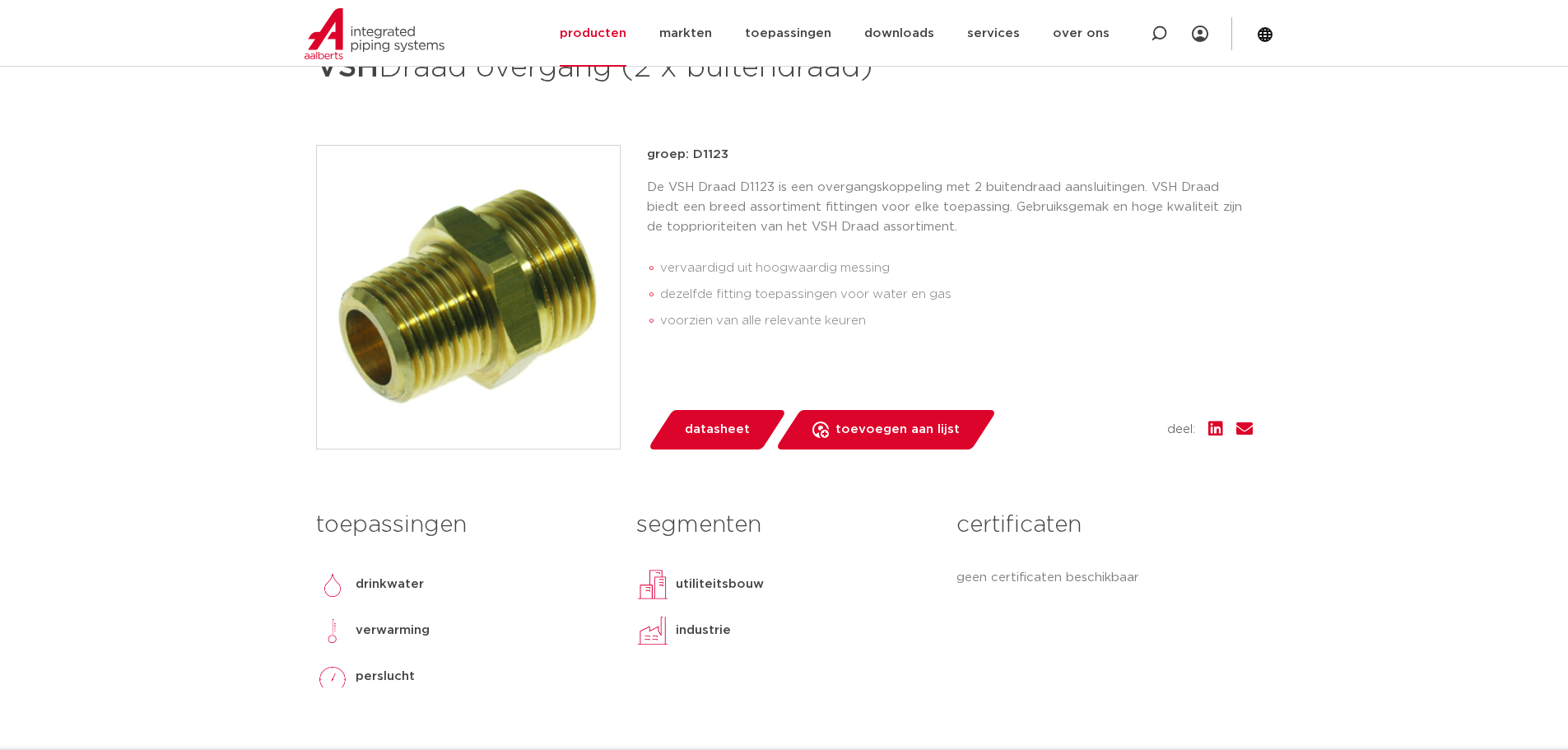
click at [698, 426] on span "datasheet" at bounding box center [717, 429] width 65 height 27
